Goal: Find specific page/section: Find specific page/section

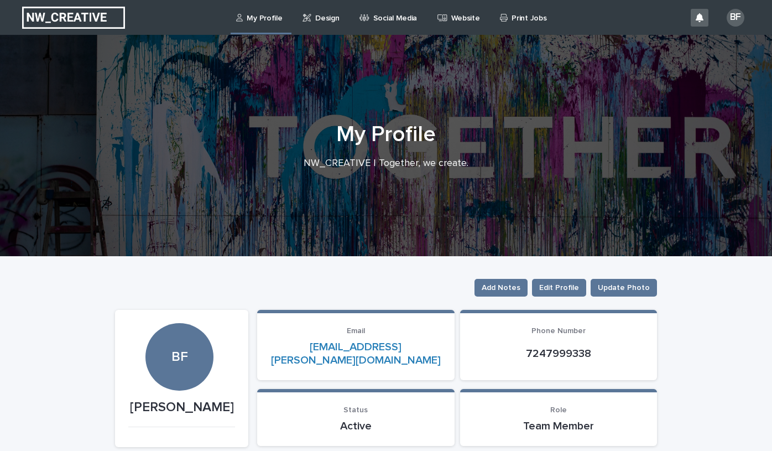
click at [326, 18] on p "Design" at bounding box center [327, 11] width 24 height 23
click at [325, 22] on p "Design" at bounding box center [327, 11] width 24 height 23
